Goal: Transaction & Acquisition: Purchase product/service

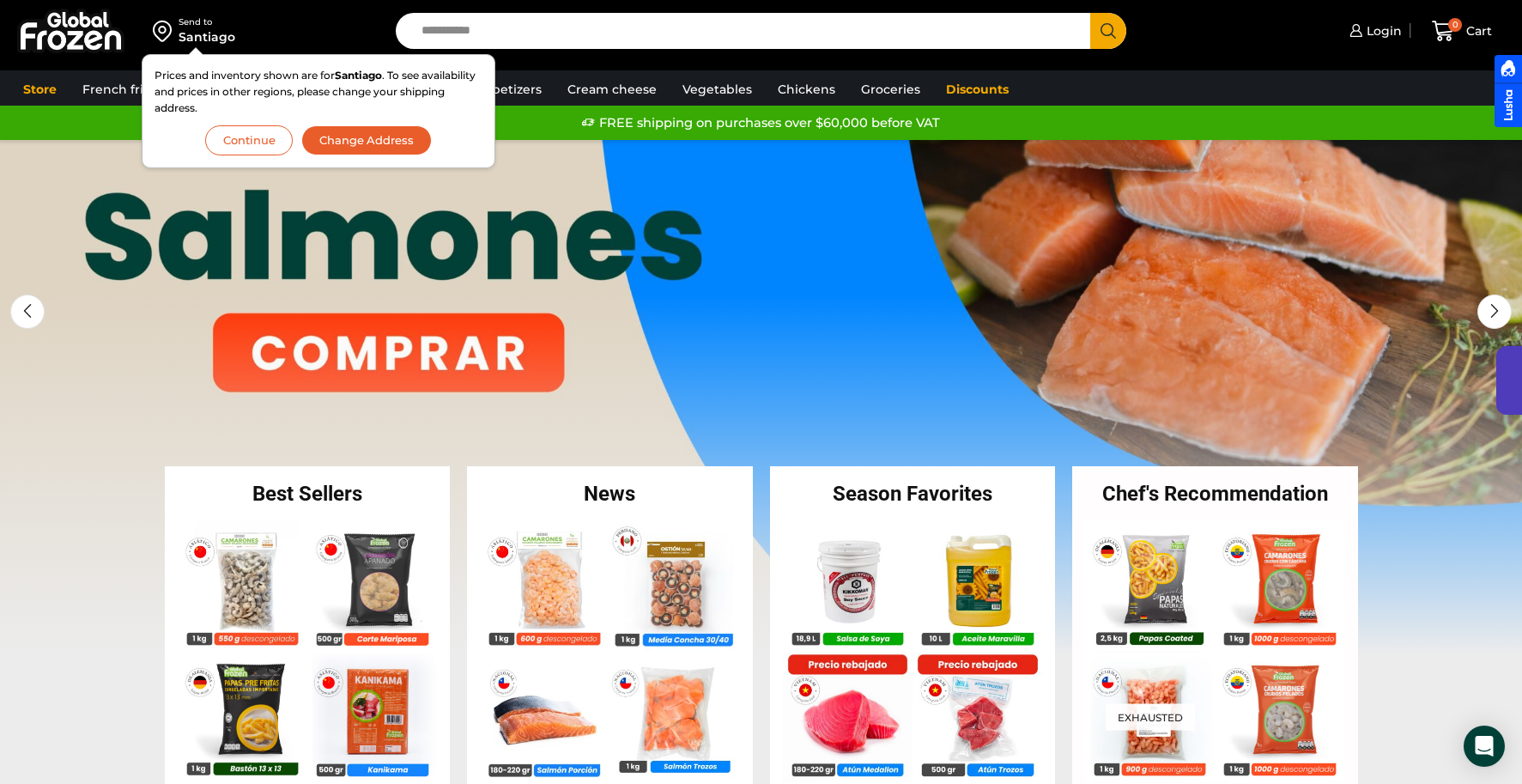
click at [481, 203] on link "1 / 3" at bounding box center [761, 397] width 1522 height 515
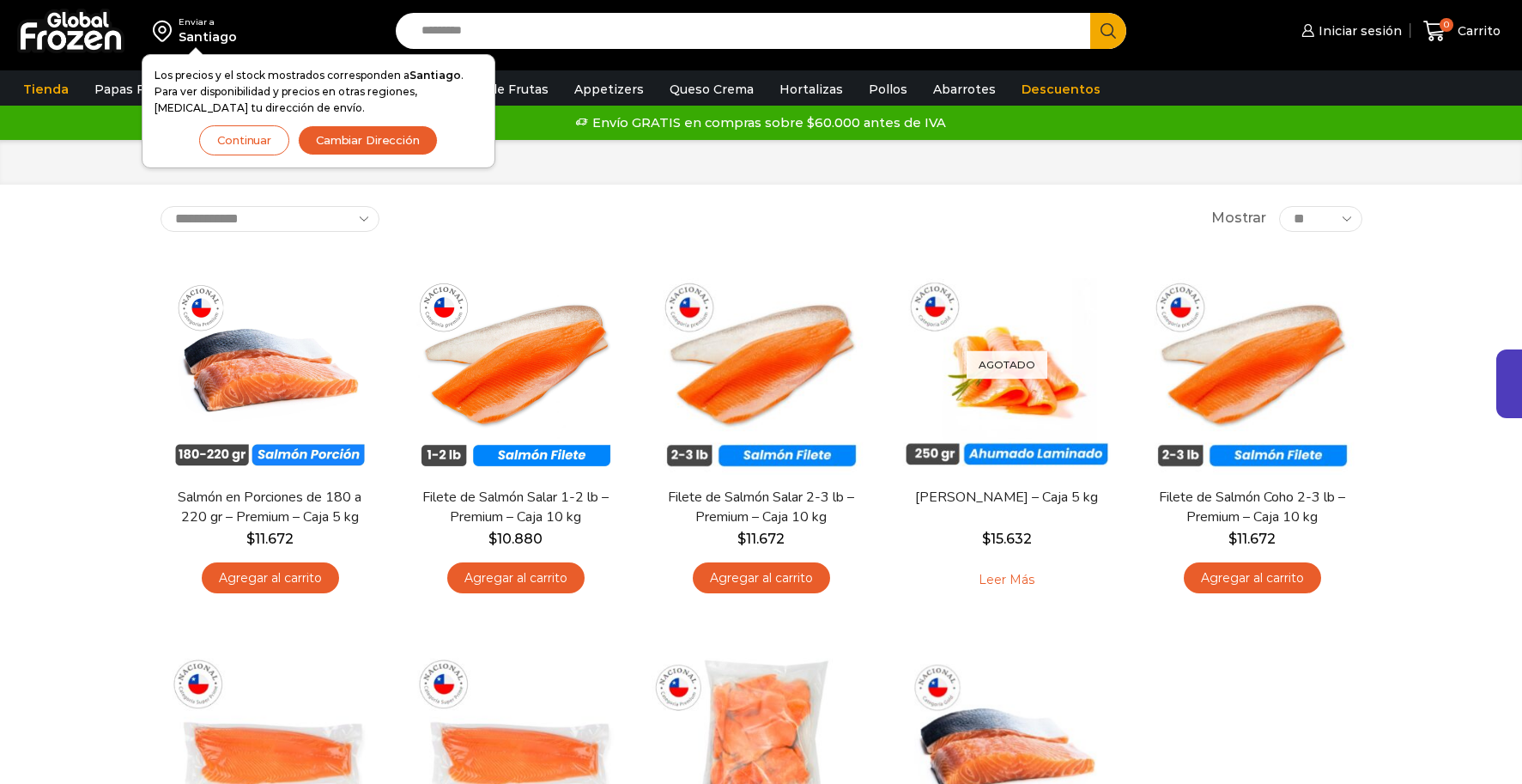
click at [248, 152] on button "Continuar" at bounding box center [244, 140] width 90 height 30
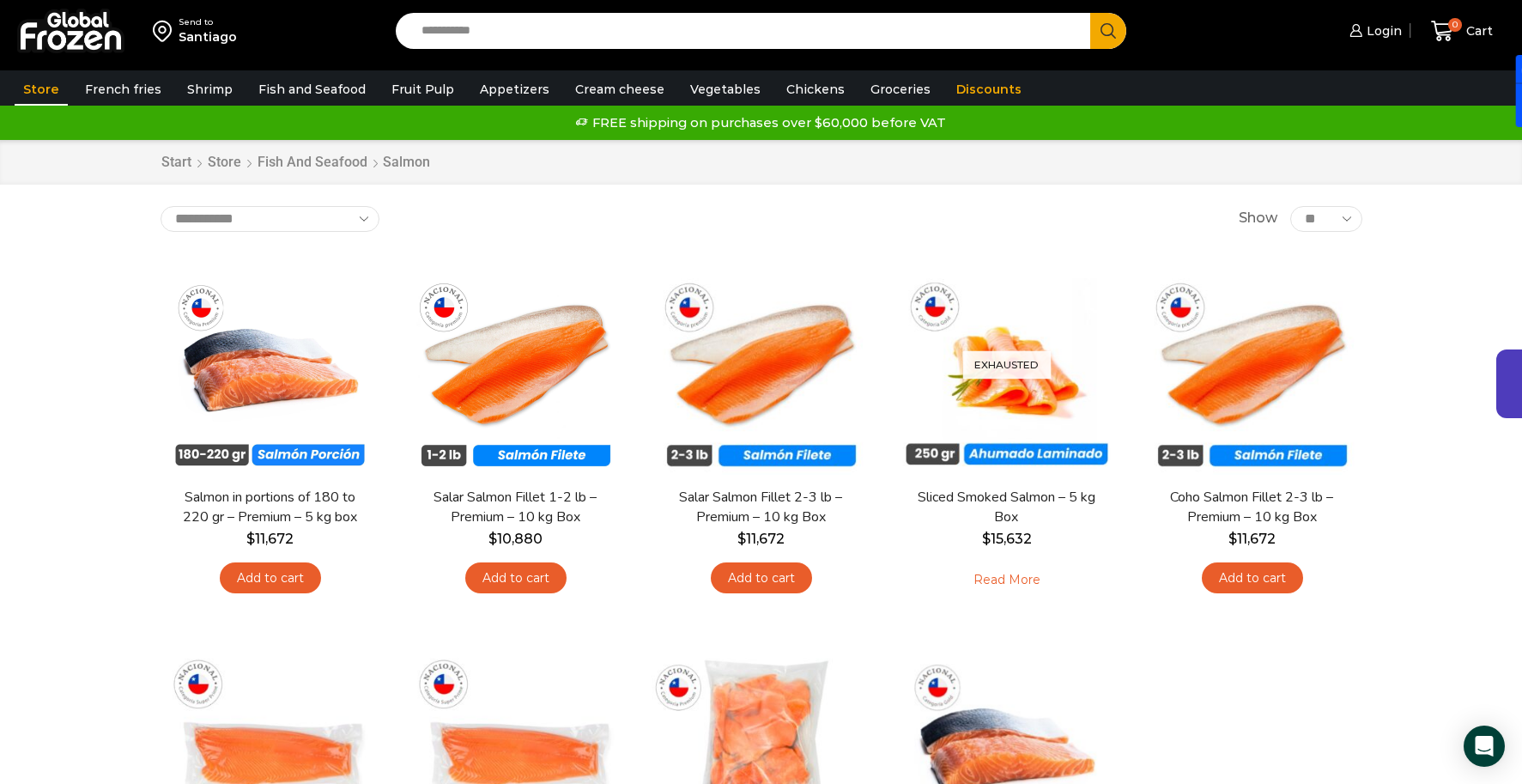
click at [36, 92] on font "Store" at bounding box center [41, 89] width 36 height 16
